Goal: Transaction & Acquisition: Purchase product/service

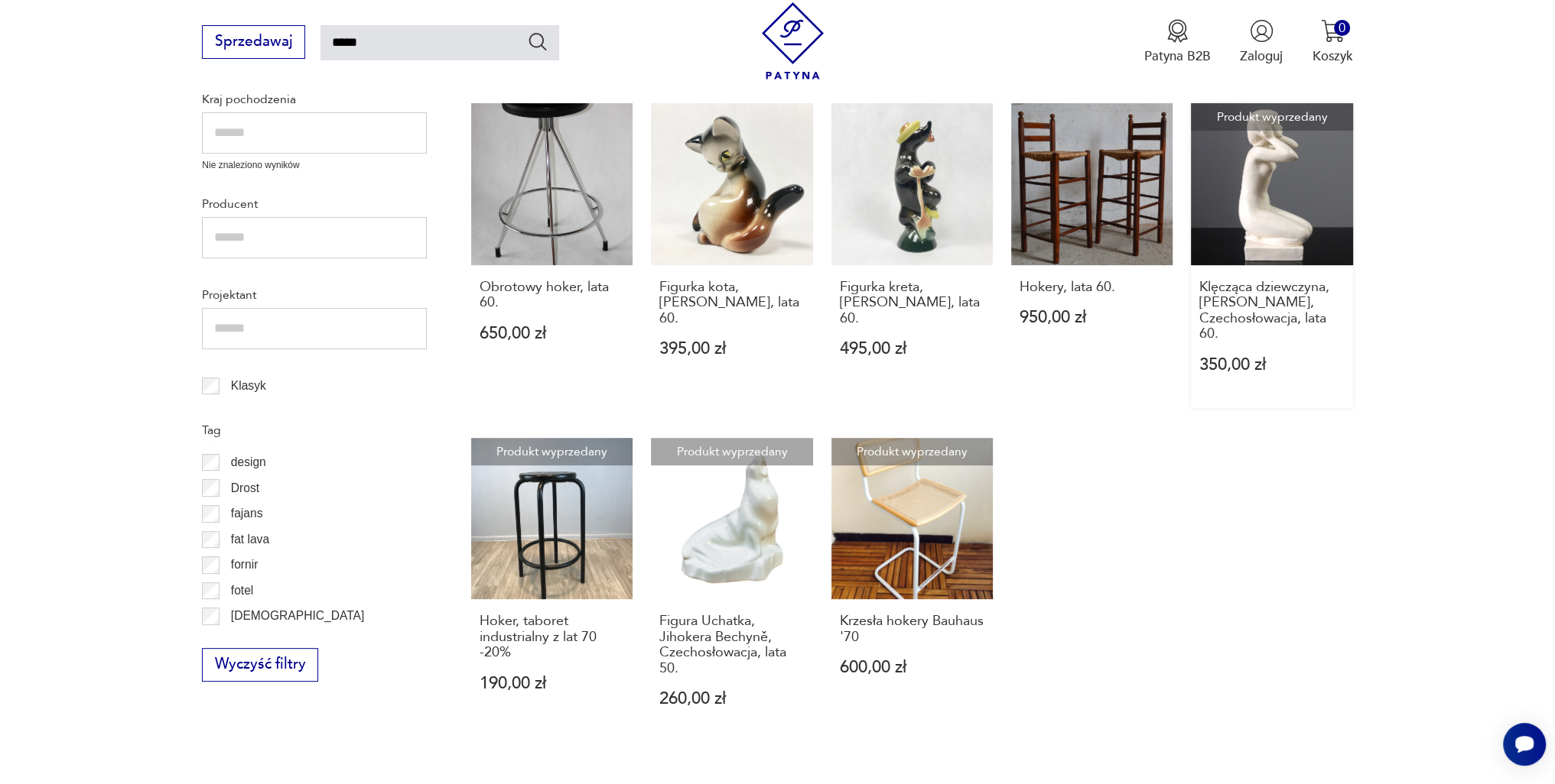
scroll to position [688, 0]
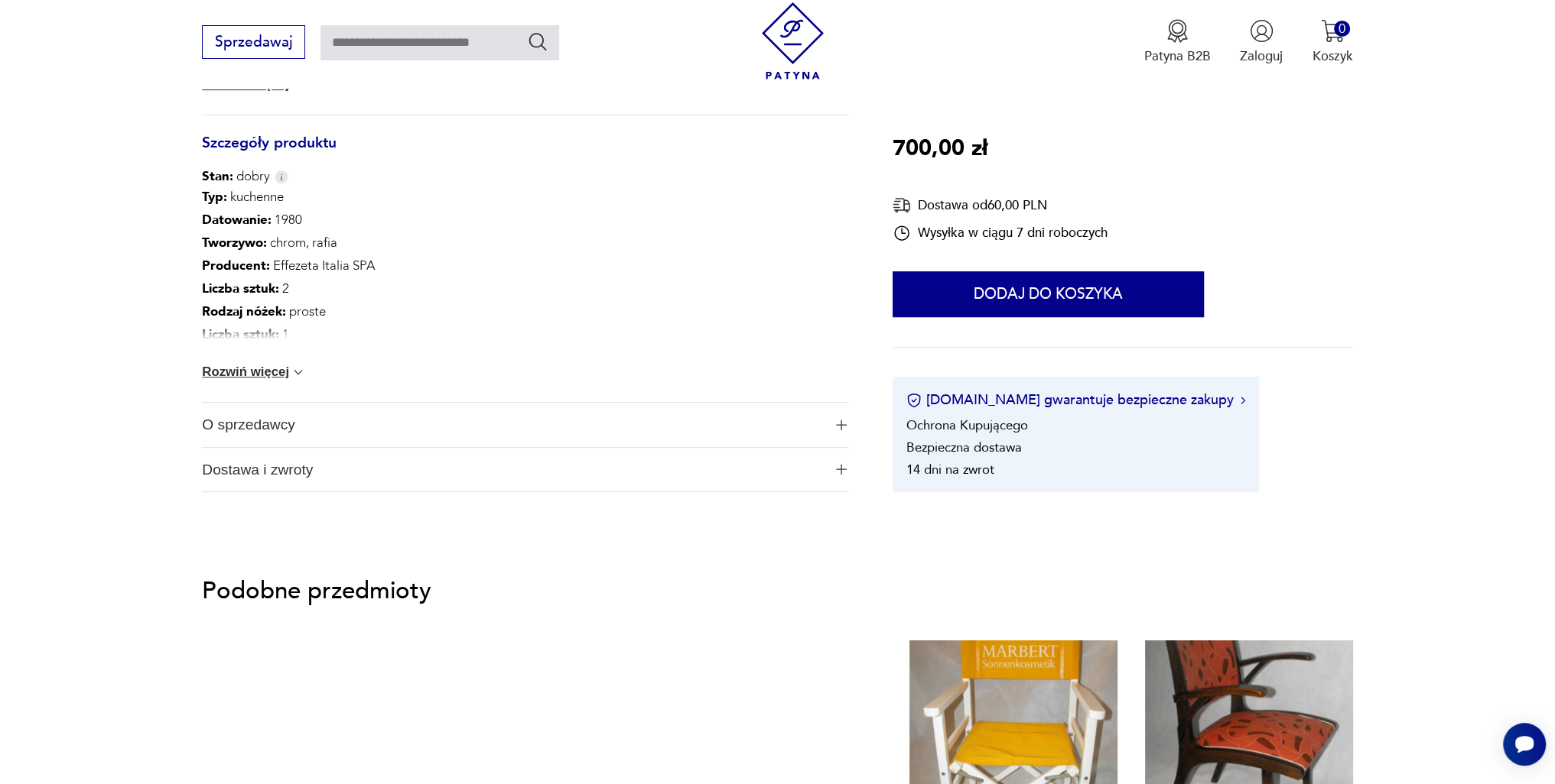
scroll to position [688, 0]
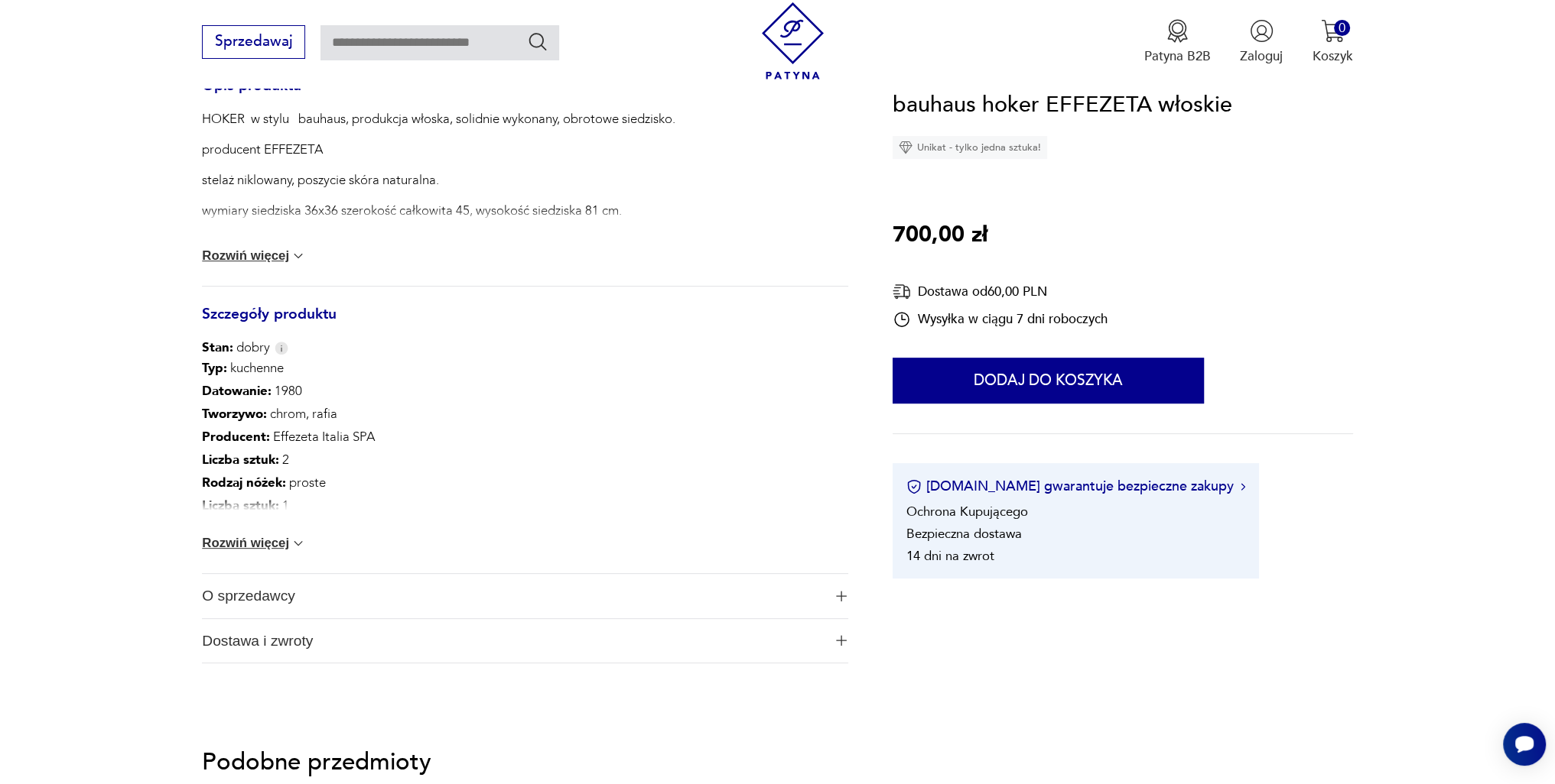
click at [238, 544] on button "Rozwiń więcej" at bounding box center [253, 544] width 104 height 15
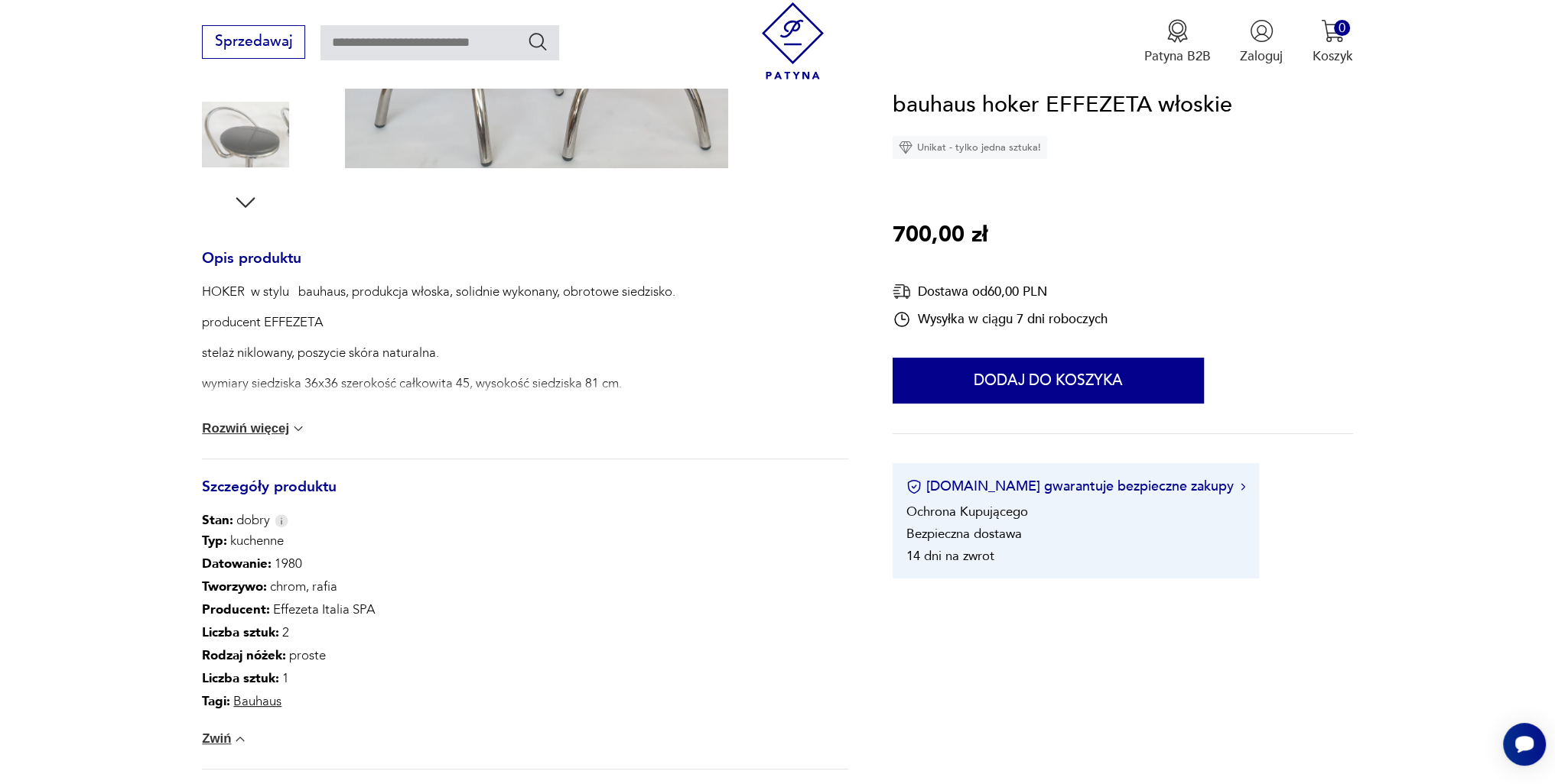
scroll to position [459, 0]
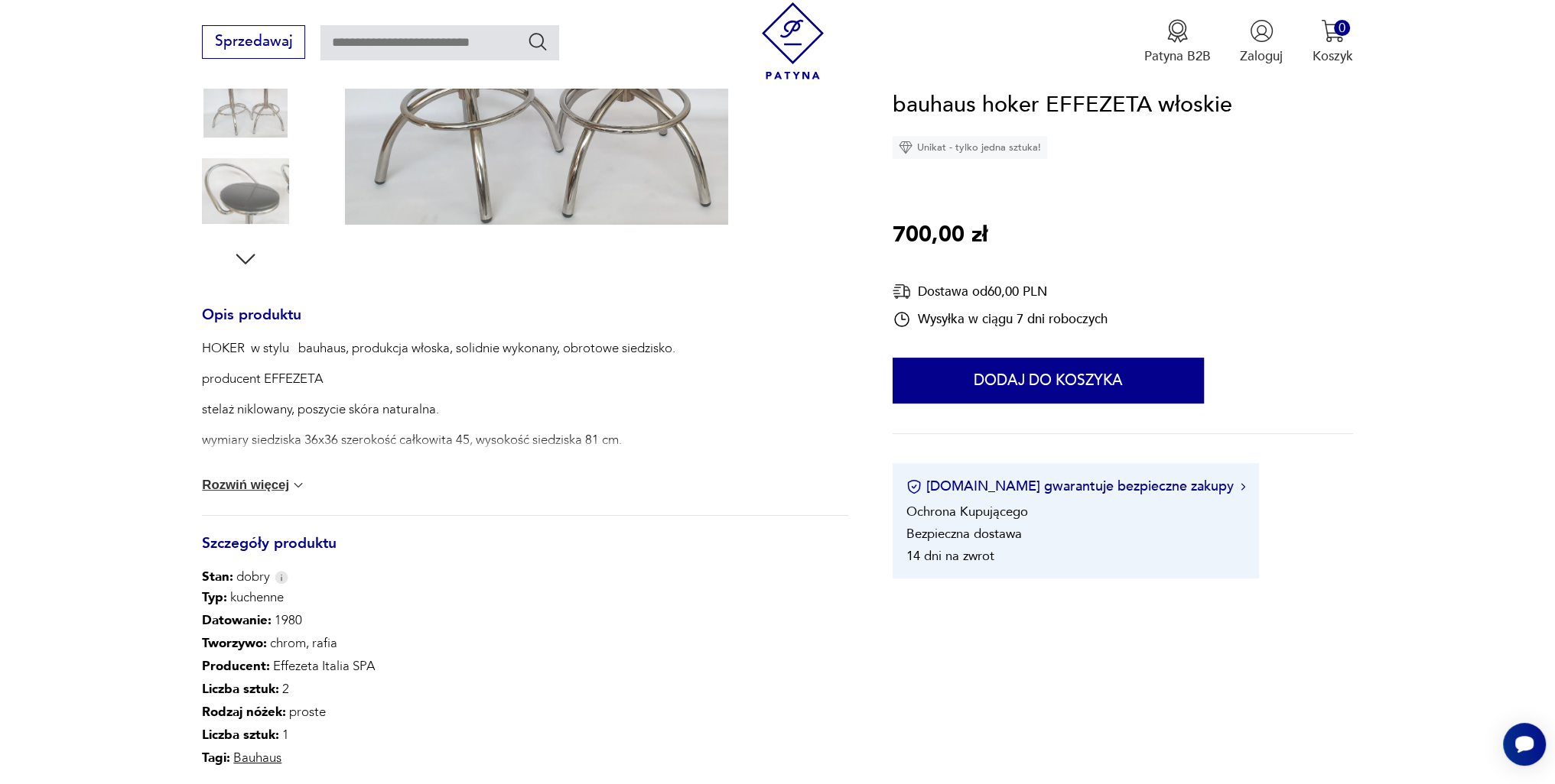
click at [242, 487] on button "Rozwiń więcej" at bounding box center [253, 485] width 104 height 15
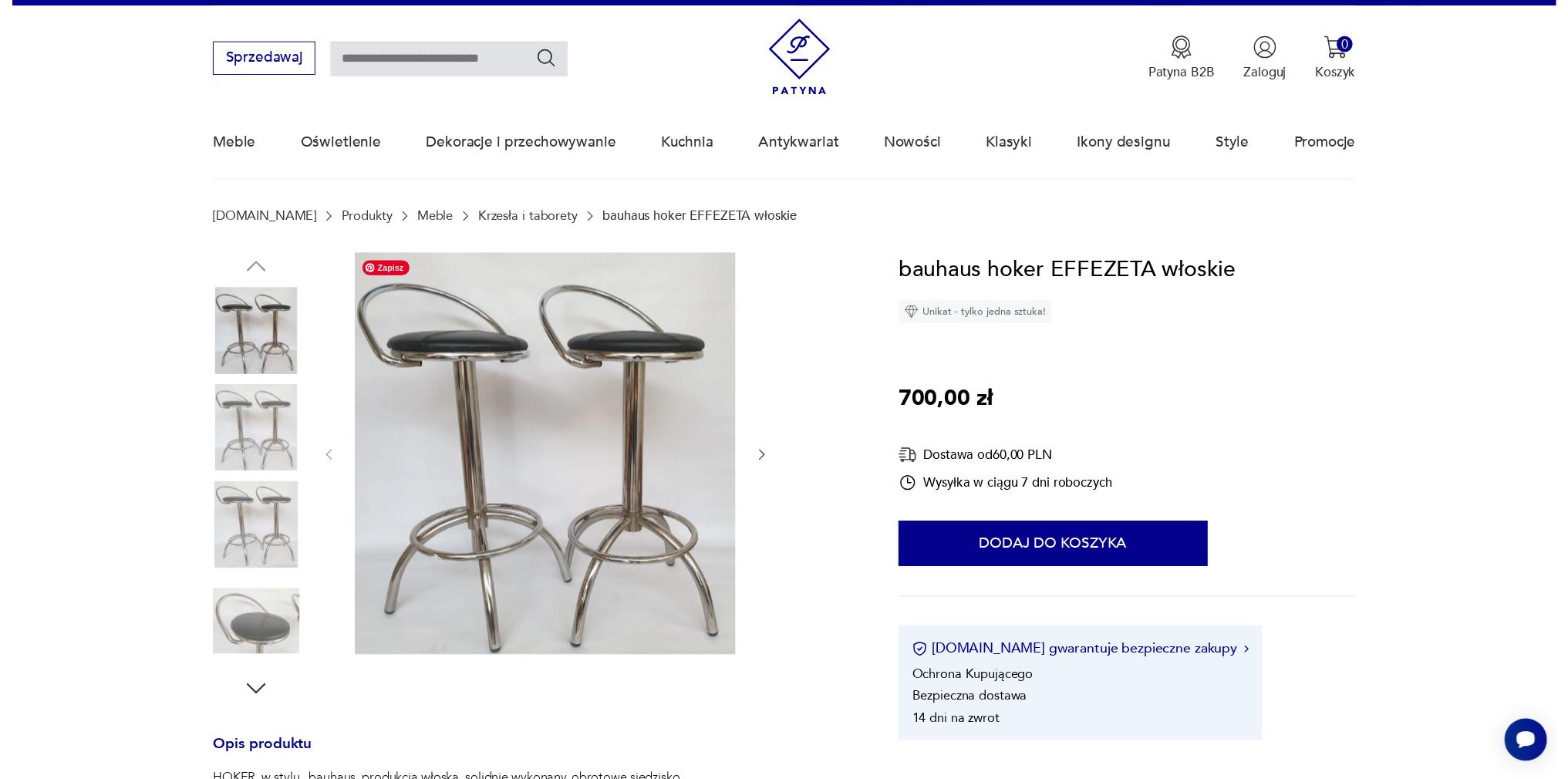
scroll to position [0, 0]
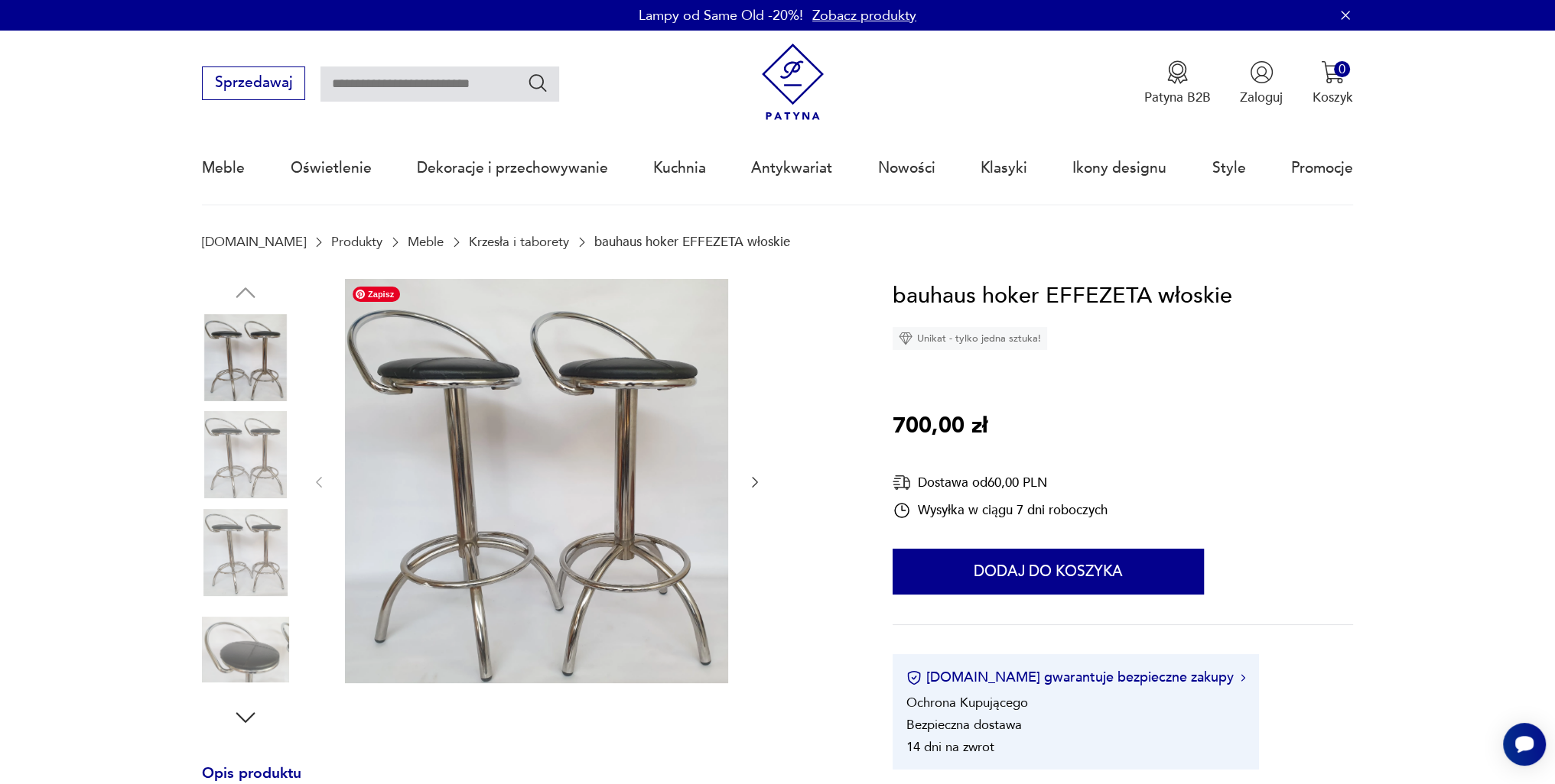
click at [432, 374] on img at bounding box center [537, 481] width 383 height 404
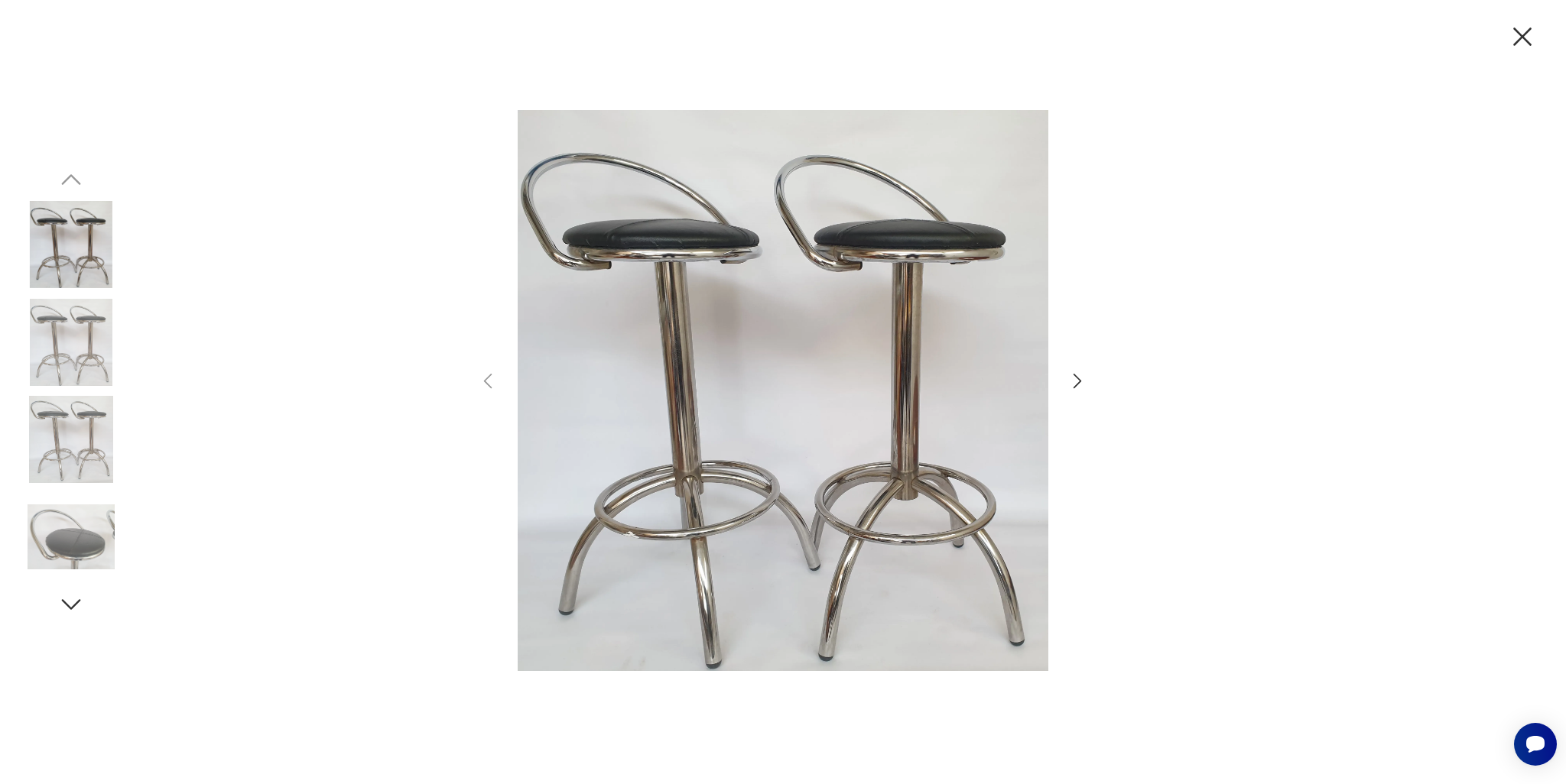
click at [1074, 379] on icon "button" at bounding box center [1078, 381] width 22 height 22
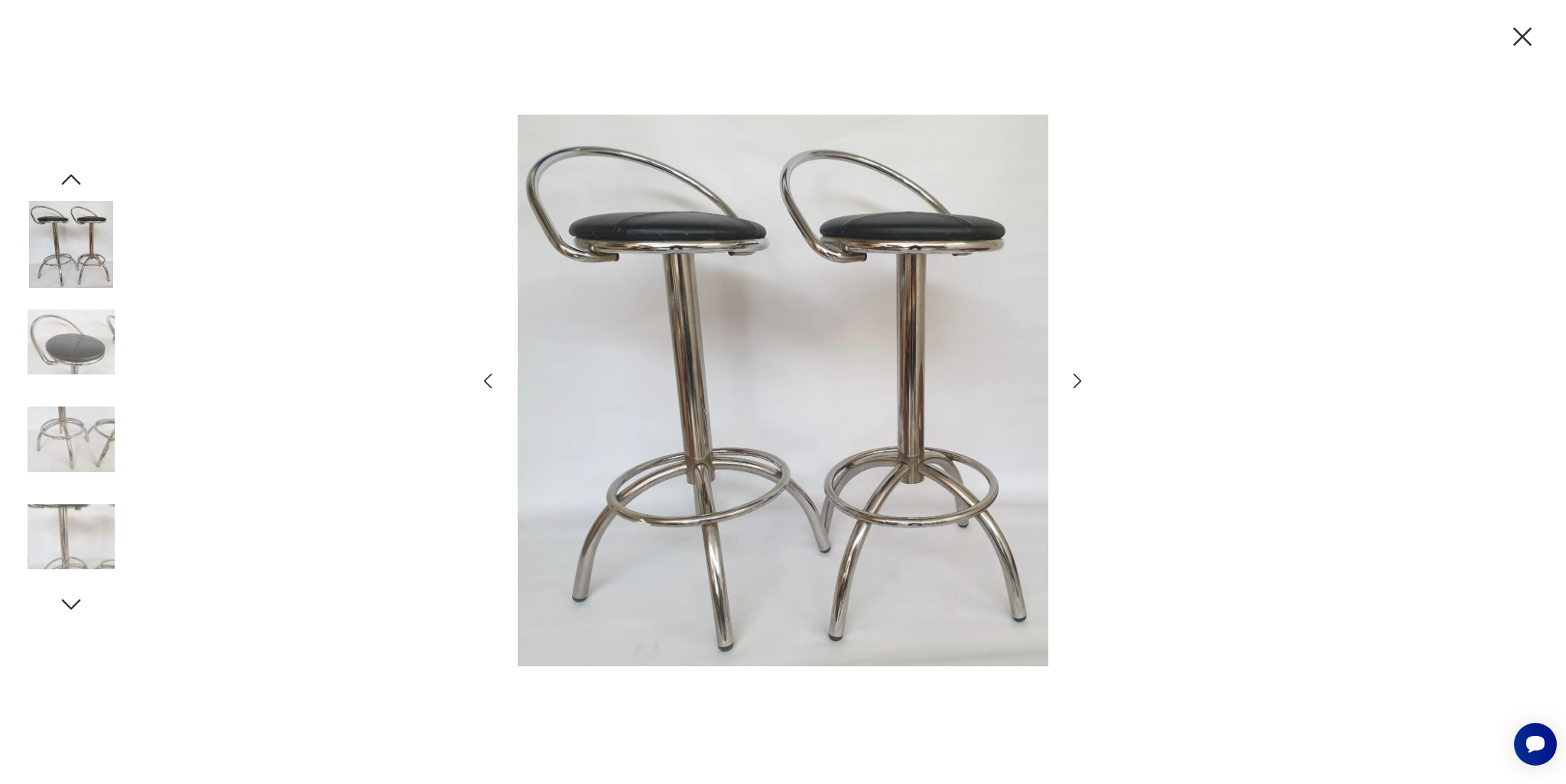
click at [1074, 379] on icon "button" at bounding box center [1078, 381] width 22 height 22
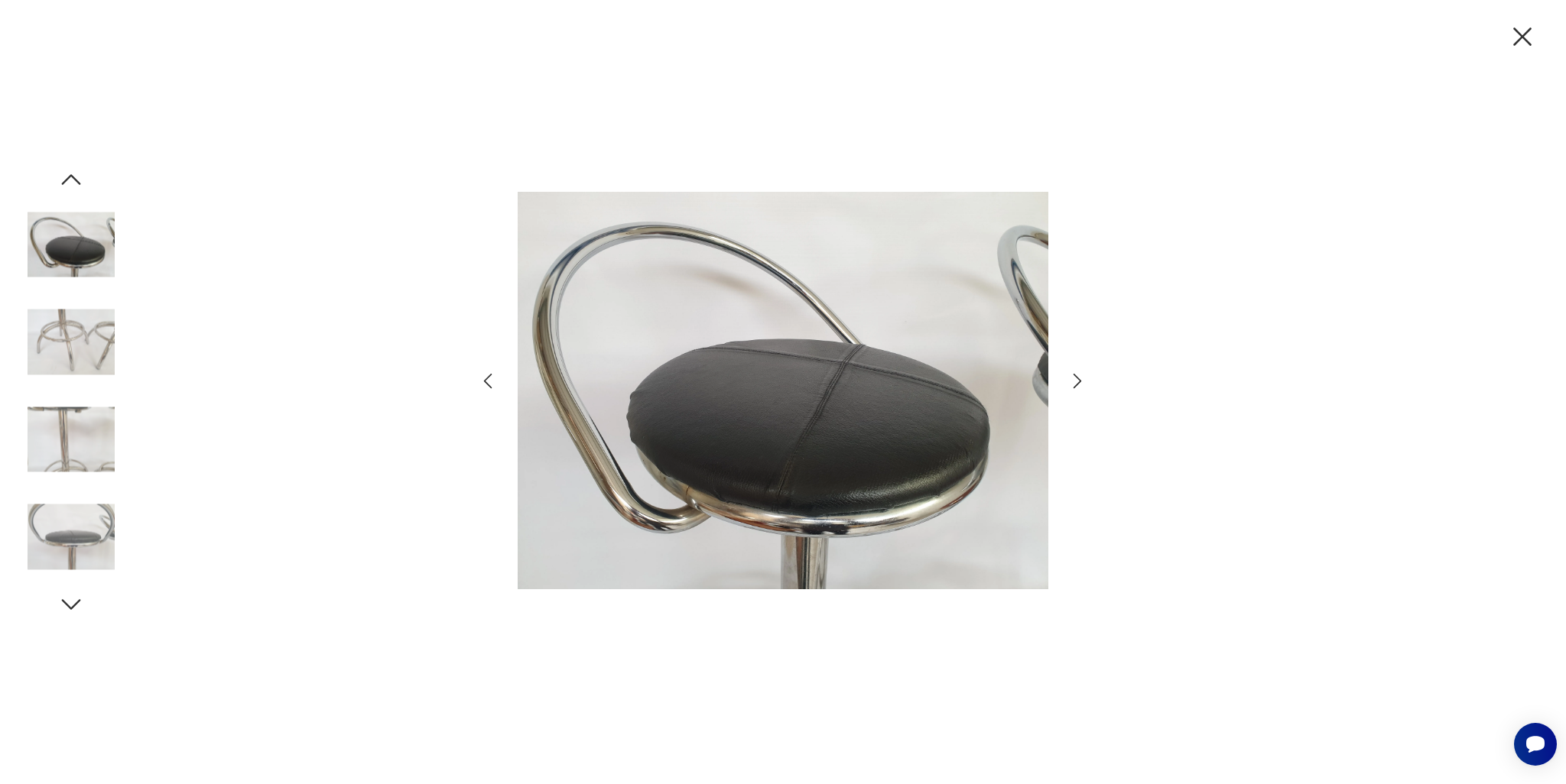
click at [1074, 379] on icon "button" at bounding box center [1078, 381] width 22 height 22
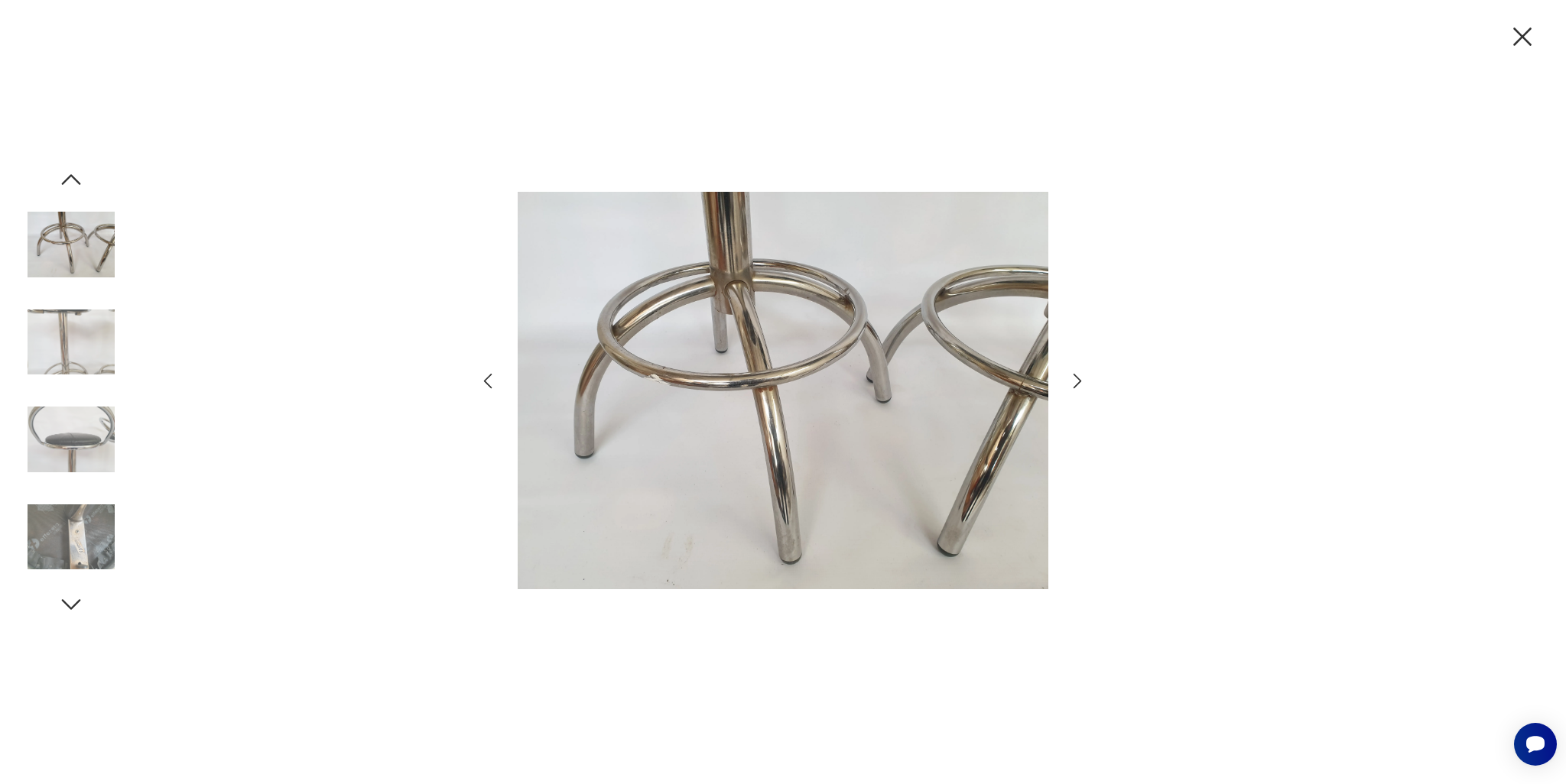
click at [1074, 379] on icon "button" at bounding box center [1078, 381] width 22 height 22
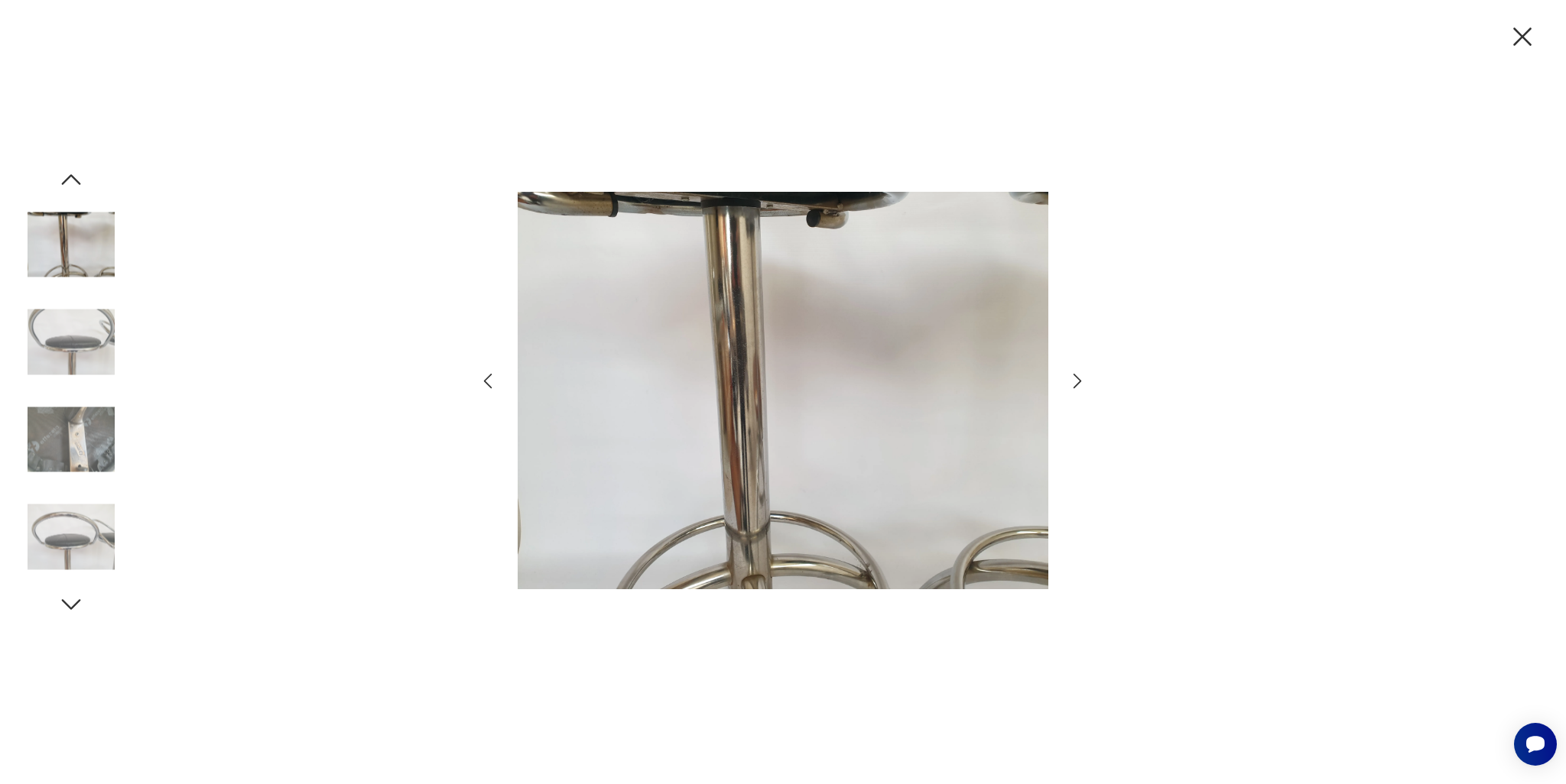
click at [1074, 379] on icon "button" at bounding box center [1078, 381] width 22 height 22
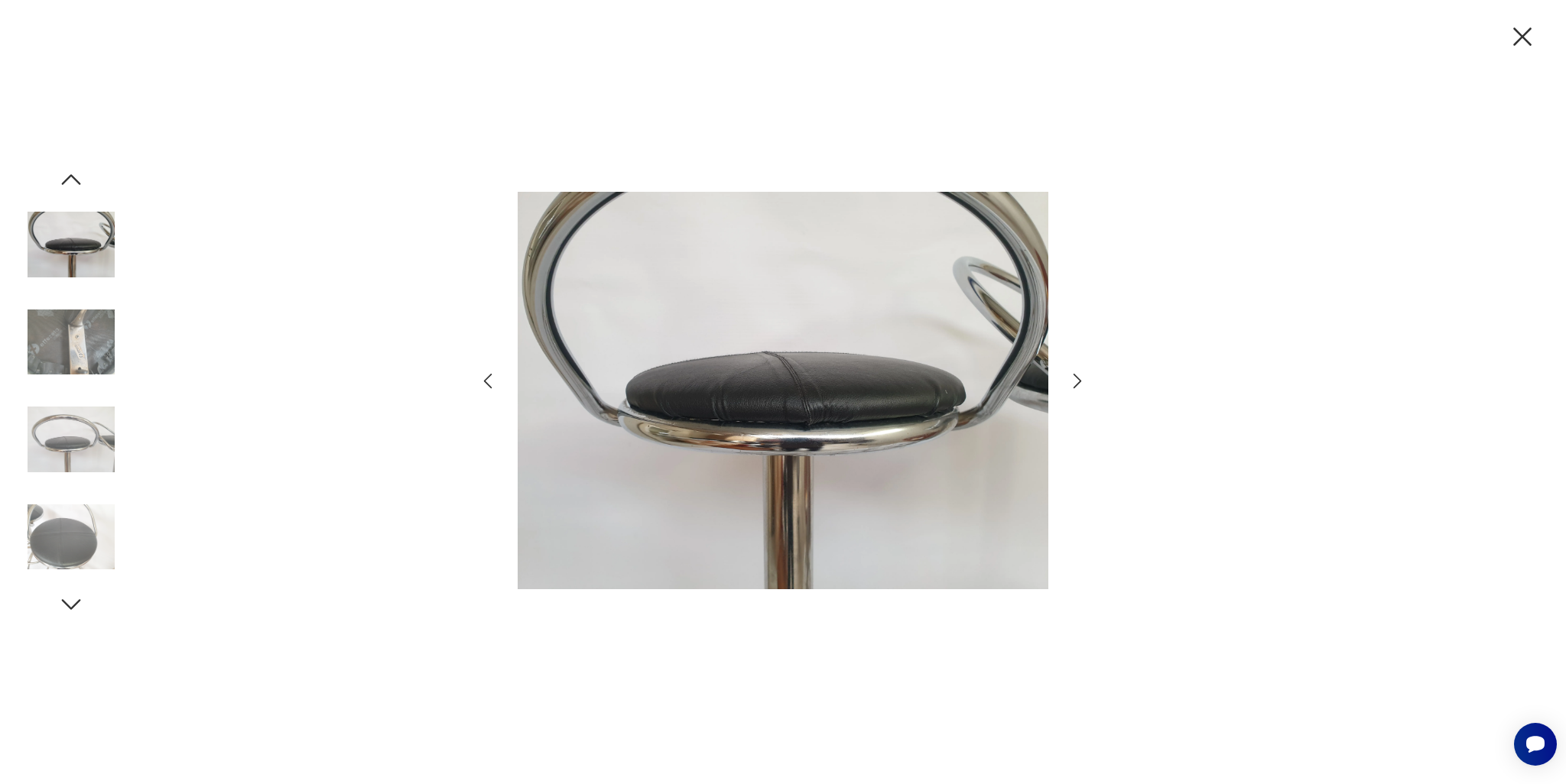
click at [1074, 379] on icon "button" at bounding box center [1078, 381] width 22 height 22
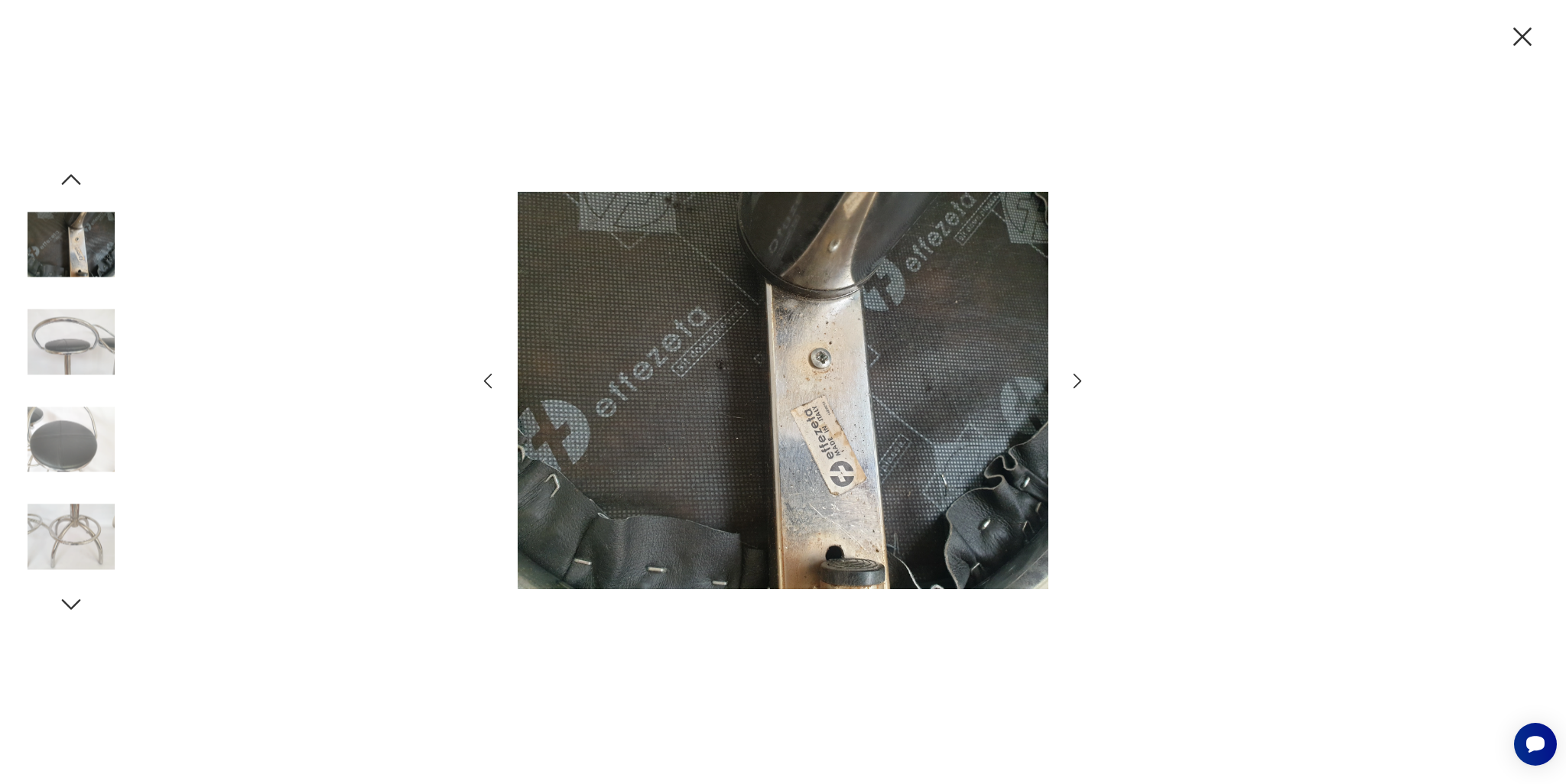
click at [1262, 420] on div at bounding box center [783, 392] width 1566 height 784
click at [1520, 32] on icon "button" at bounding box center [1522, 36] width 32 height 32
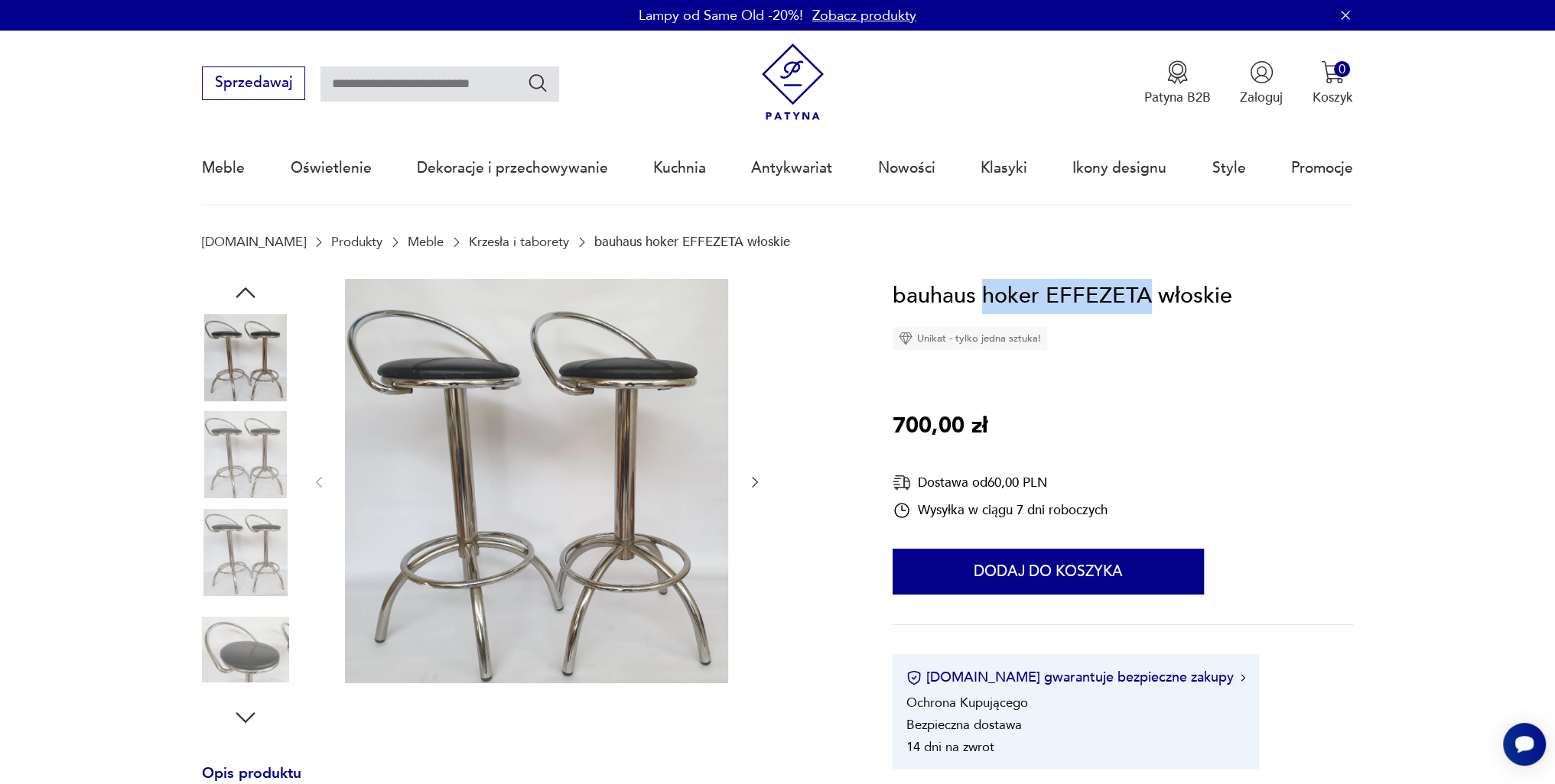
drag, startPoint x: 1147, startPoint y: 296, endPoint x: 979, endPoint y: 282, distance: 168.6
click at [979, 282] on h1 "bauhaus hoker EFFEZETA włoskie" at bounding box center [1062, 296] width 339 height 35
